Goal: Information Seeking & Learning: Learn about a topic

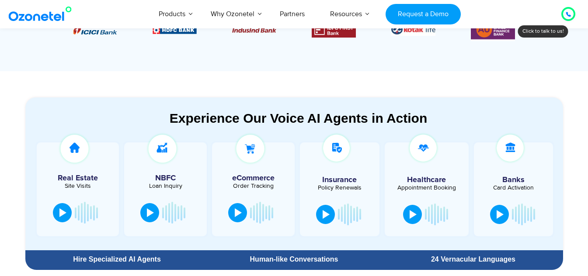
scroll to position [420, 0]
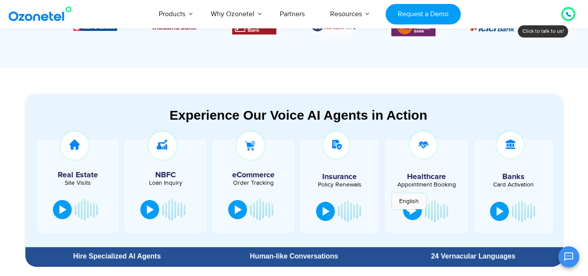
click at [409, 214] on button at bounding box center [412, 210] width 19 height 19
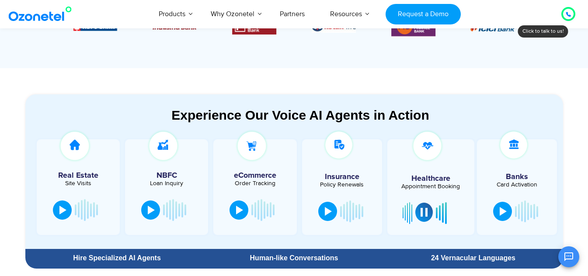
click at [409, 214] on div at bounding box center [409, 213] width 1 height 6
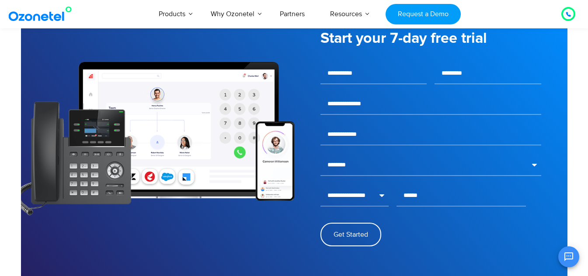
scroll to position [1155, 0]
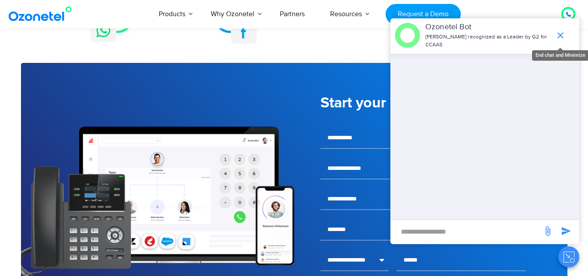
click at [562, 39] on icon "end chat or minimize" at bounding box center [560, 35] width 10 height 10
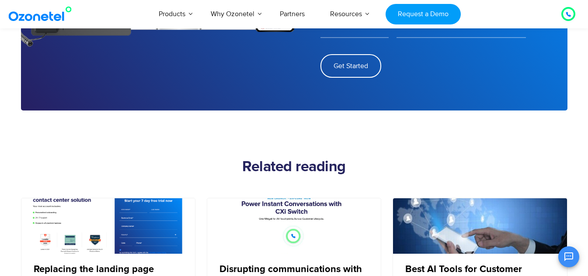
scroll to position [1260, 0]
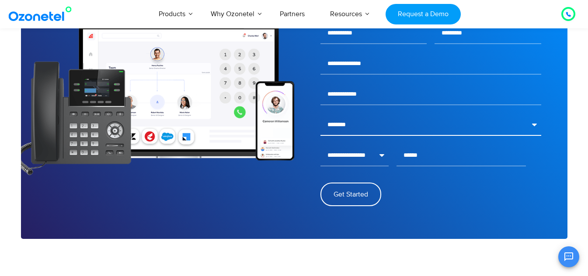
click at [534, 125] on select "**********" at bounding box center [431, 125] width 221 height 22
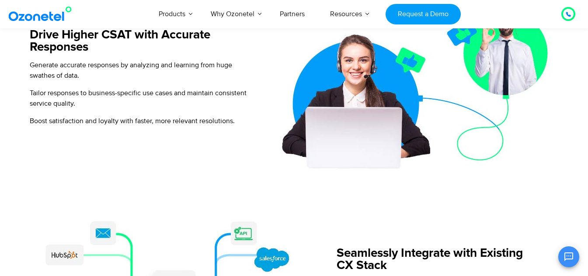
scroll to position [682, 0]
